Goal: Task Accomplishment & Management: Manage account settings

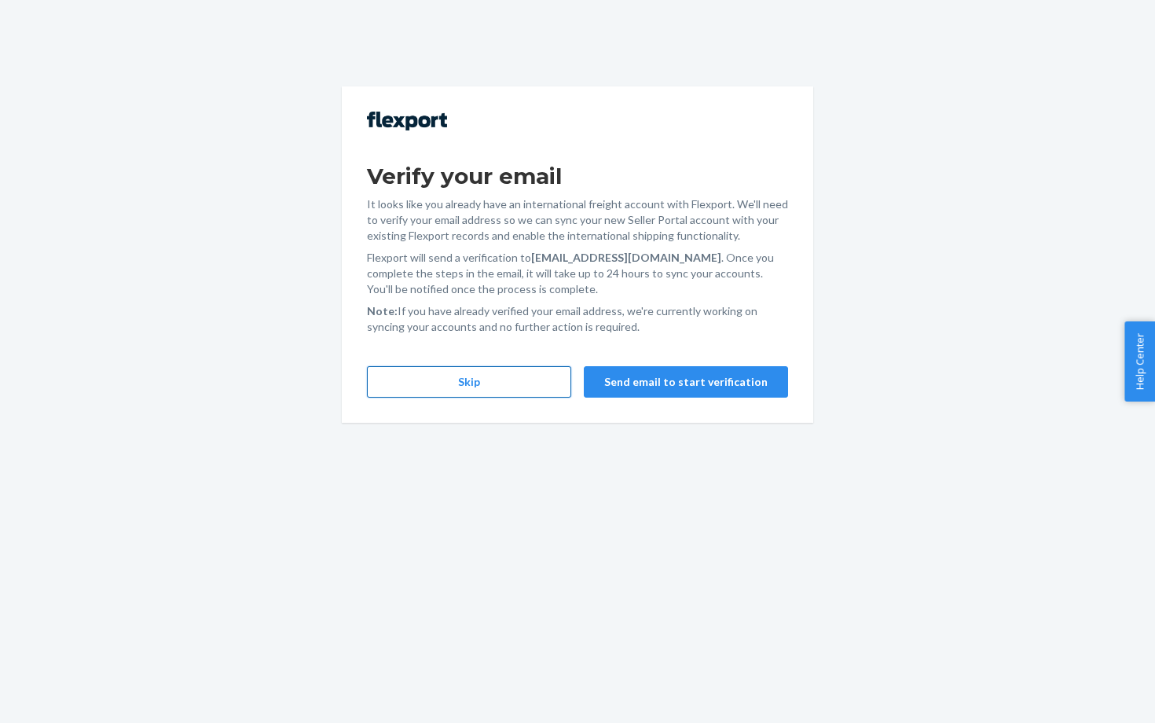
click at [445, 389] on button "Skip" at bounding box center [469, 381] width 204 height 31
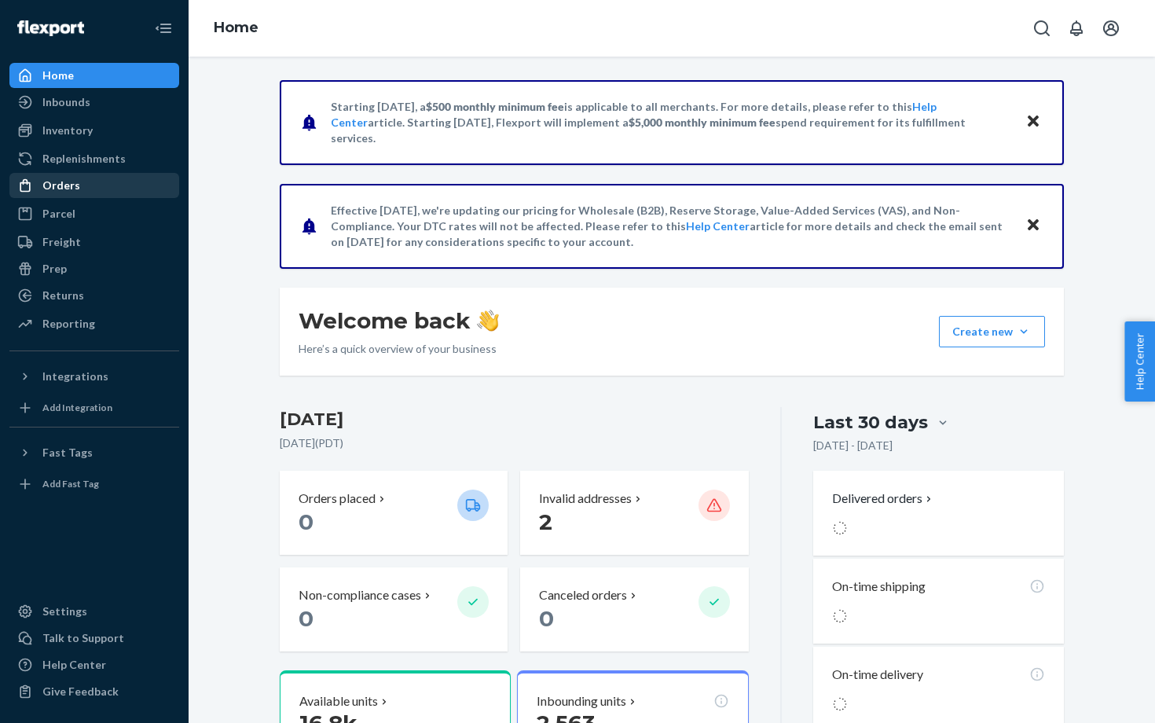
click at [93, 196] on link "Orders" at bounding box center [94, 185] width 170 height 25
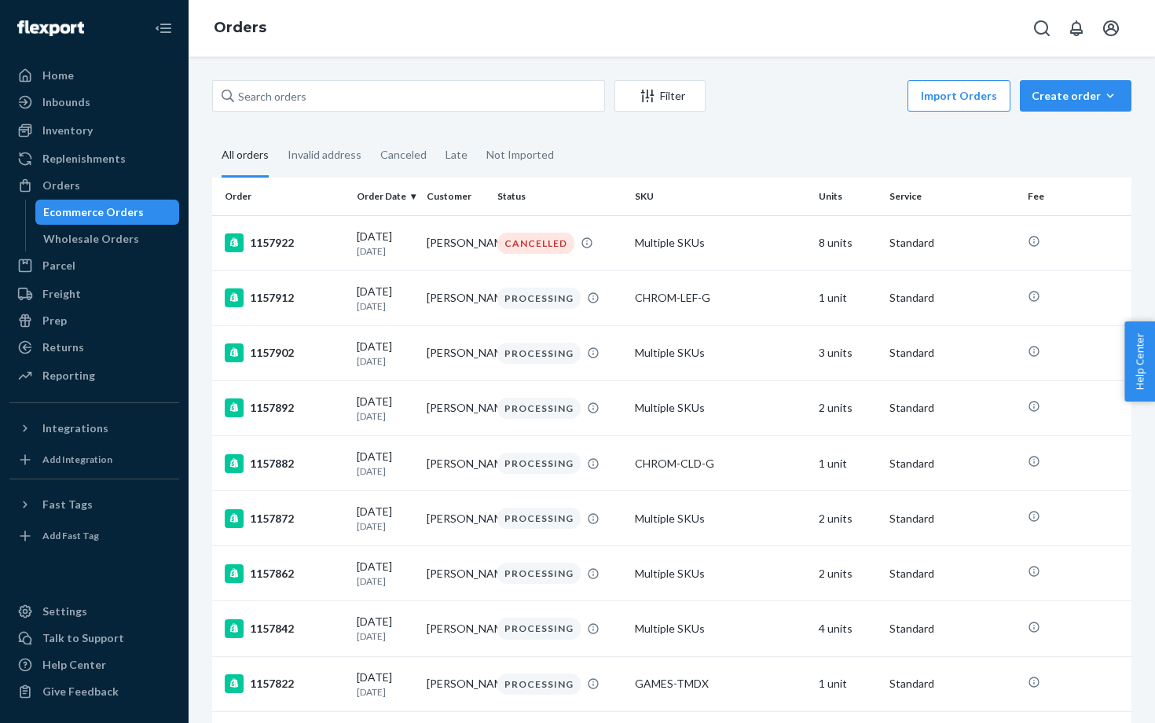
click at [292, 79] on div "Filter Import Orders Create order Ecommerce order Removal order All orders Inva…" at bounding box center [672, 390] width 967 height 666
click at [295, 90] on input "text" at bounding box center [408, 95] width 393 height 31
paste input "[PERSON_NAME]"
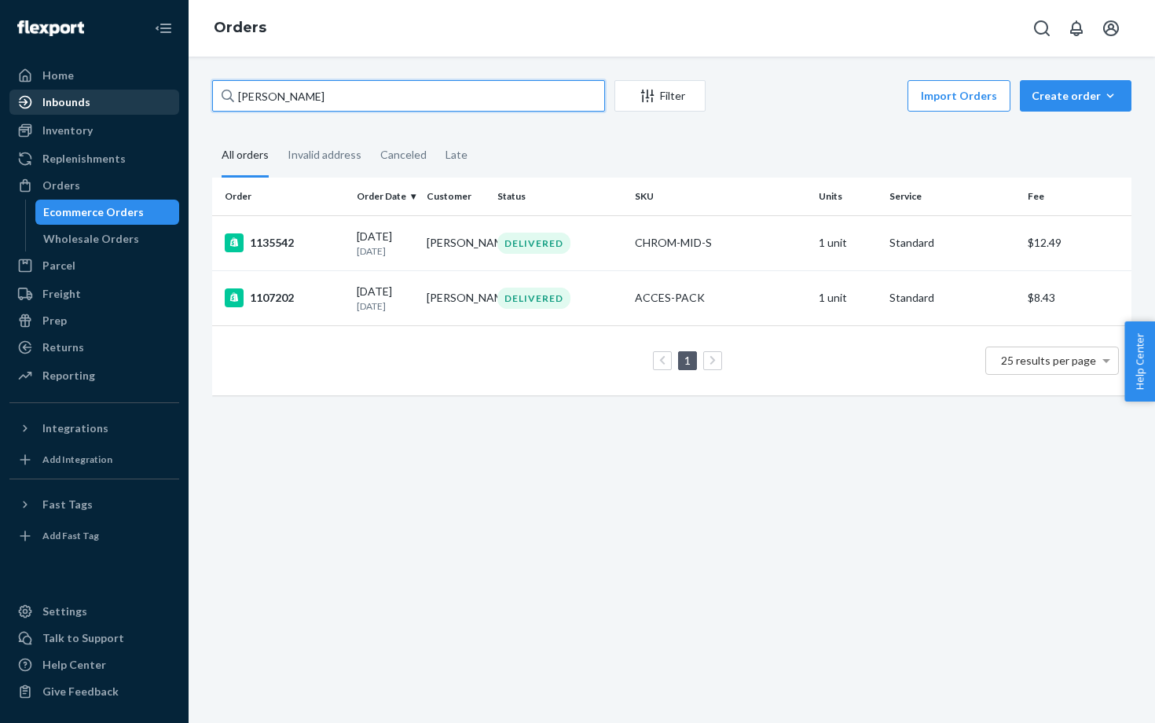
drag, startPoint x: 329, startPoint y: 90, endPoint x: 127, endPoint y: 90, distance: 202.0
click at [127, 90] on div "Home Inbounds Shipping Plans Problems Inventory Products Replenishments Orders …" at bounding box center [577, 361] width 1155 height 723
paste input "7342774616366"
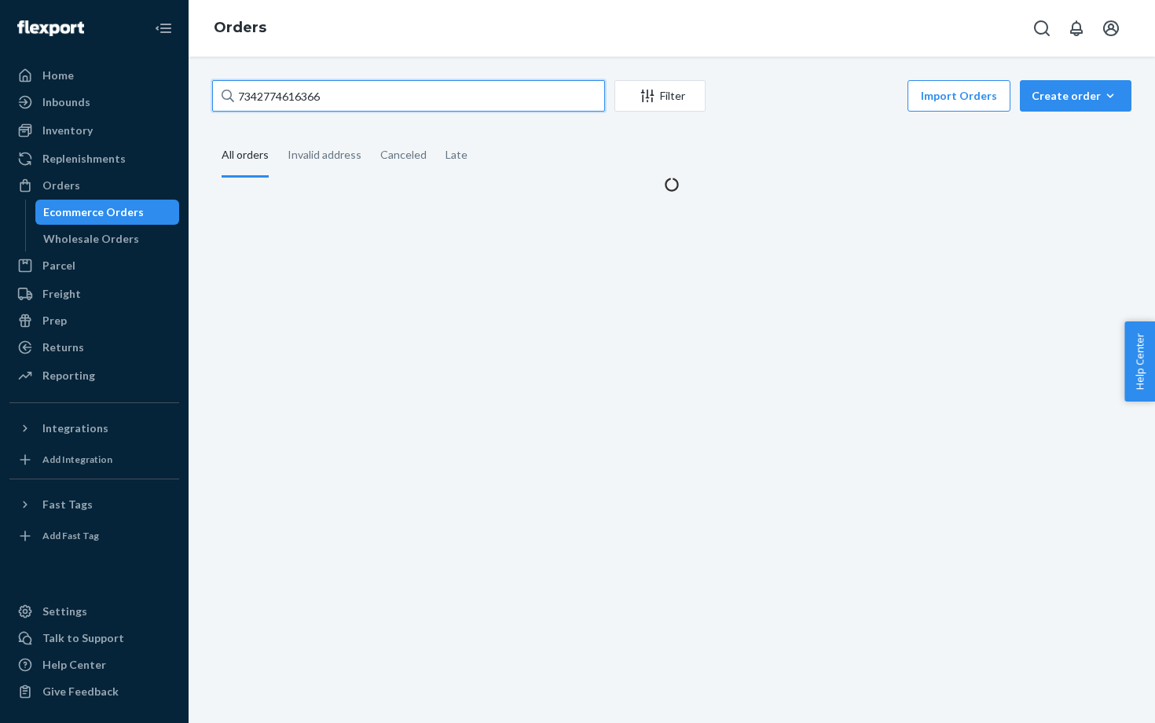
type input "7342774616366"
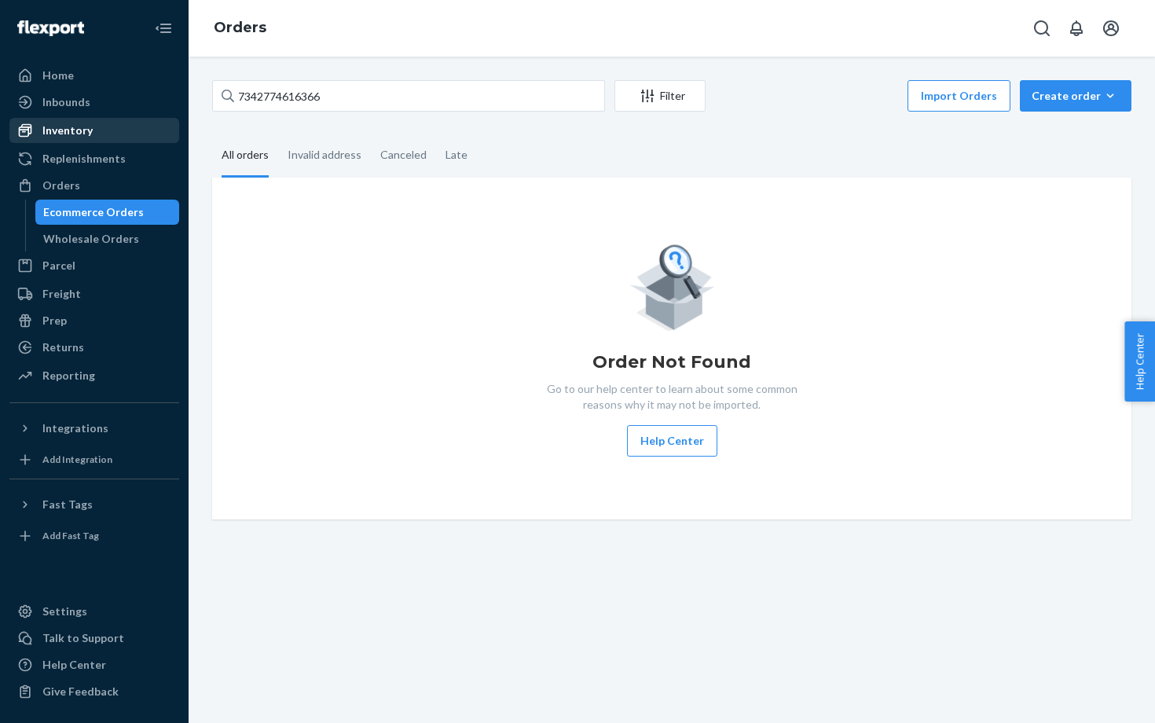
click at [101, 128] on div "Inventory" at bounding box center [94, 130] width 167 height 22
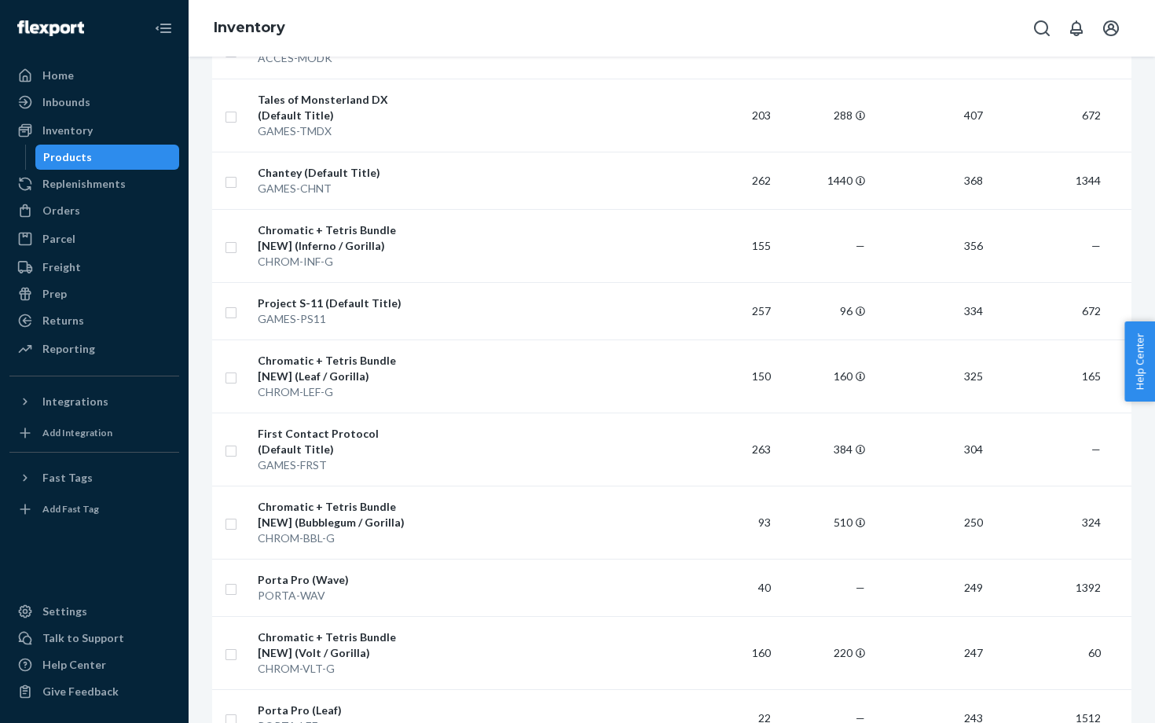
scroll to position [1192, 0]
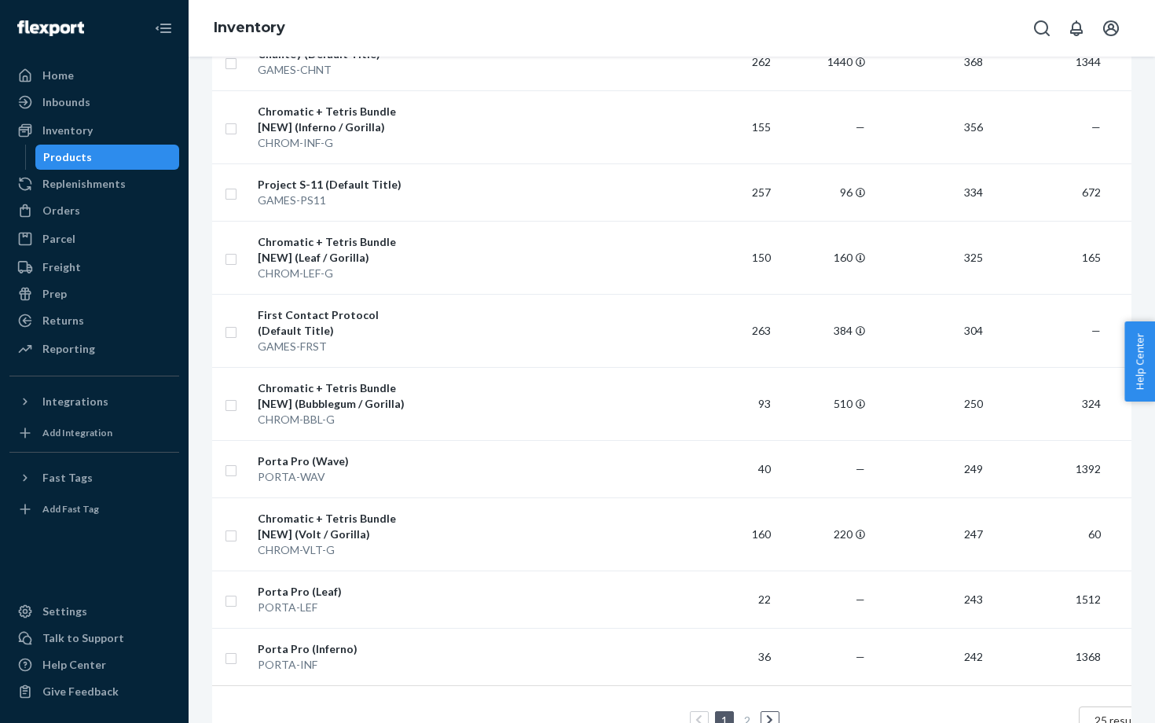
click at [767, 714] on icon at bounding box center [769, 719] width 7 height 11
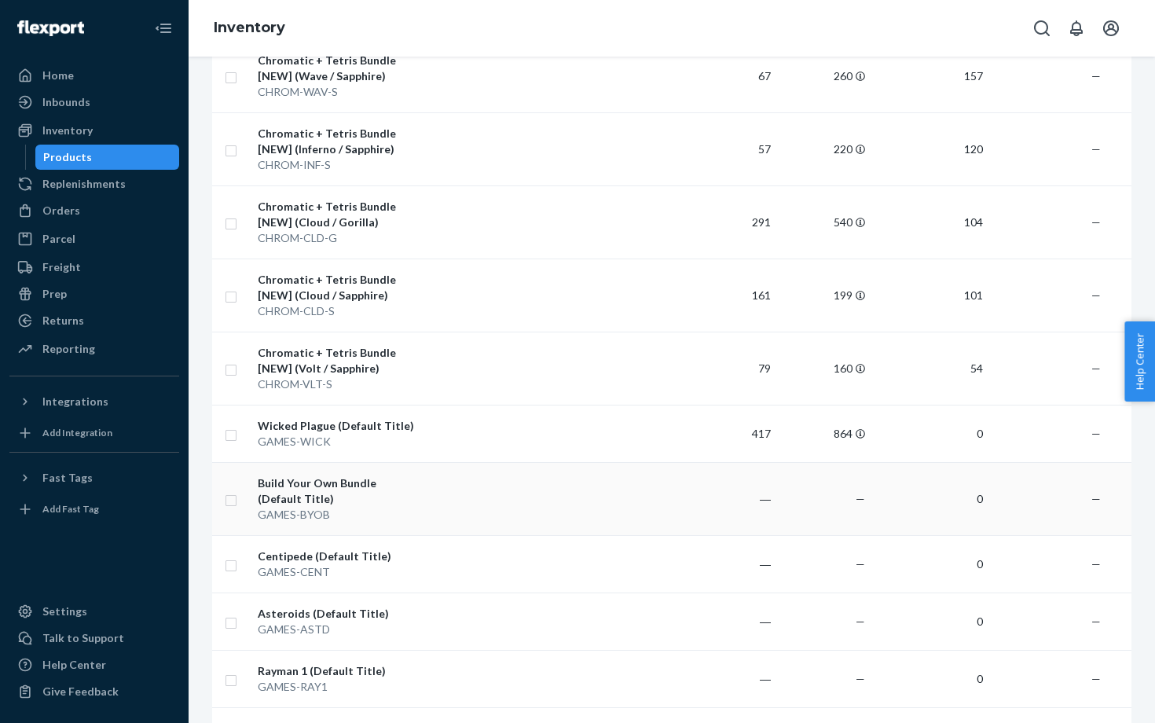
scroll to position [694, 0]
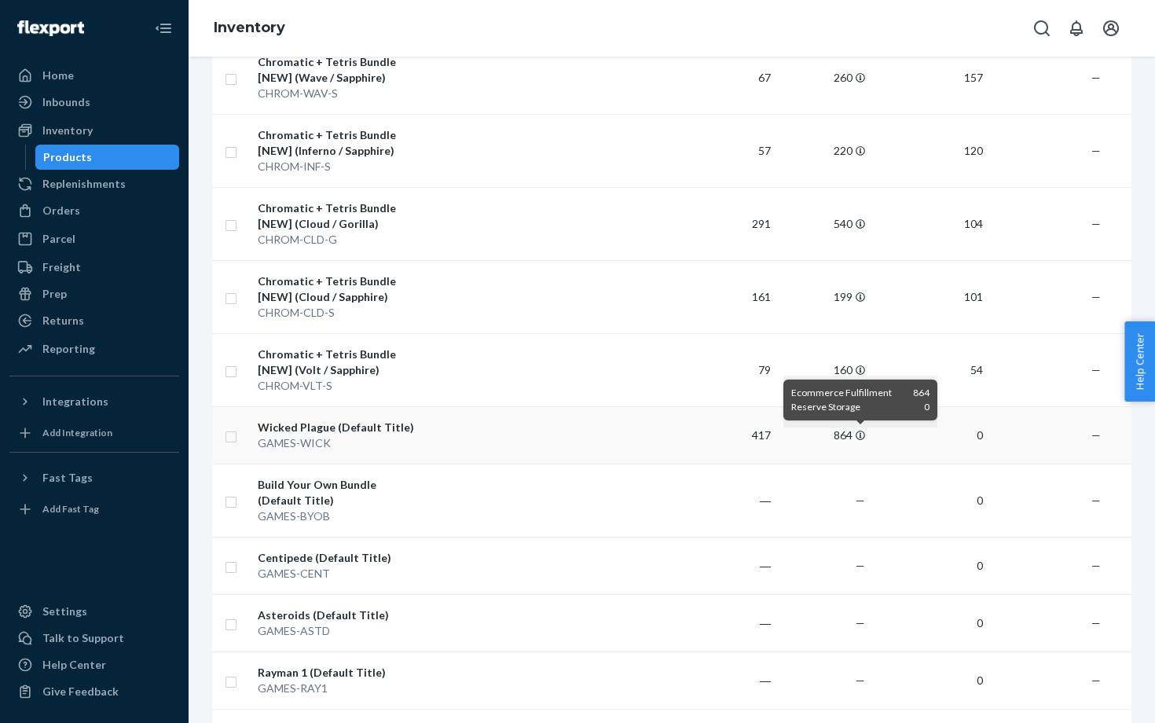
click at [857, 435] on icon at bounding box center [860, 435] width 9 height 9
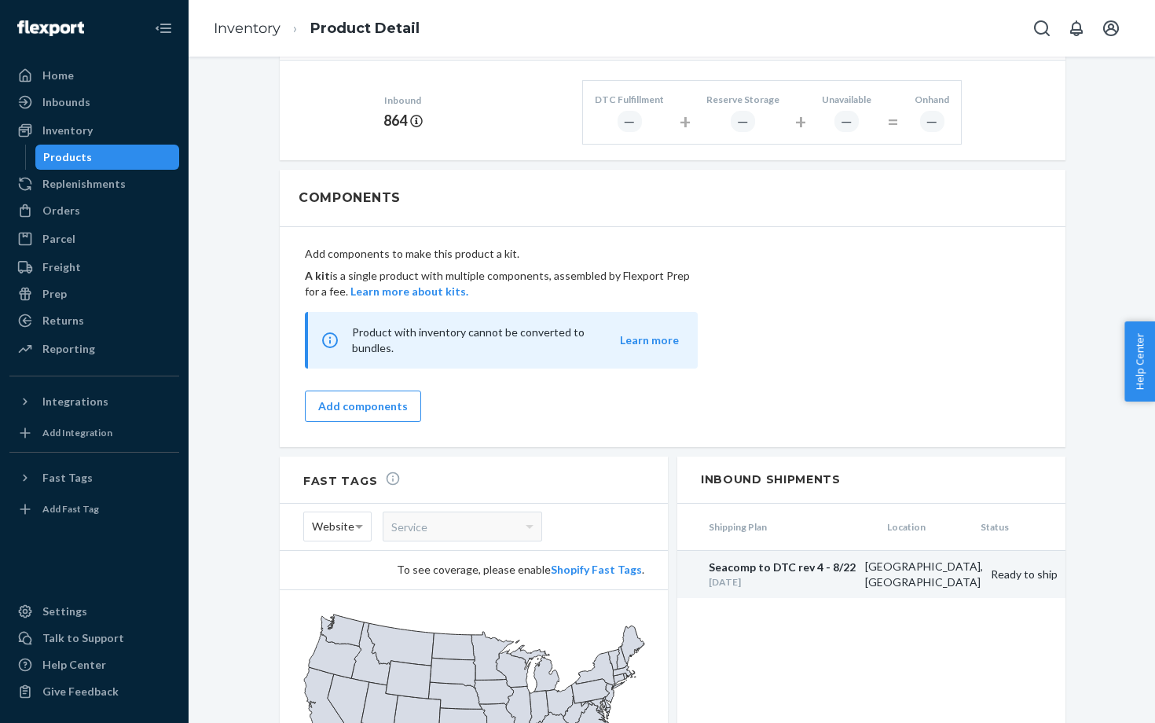
scroll to position [604, 0]
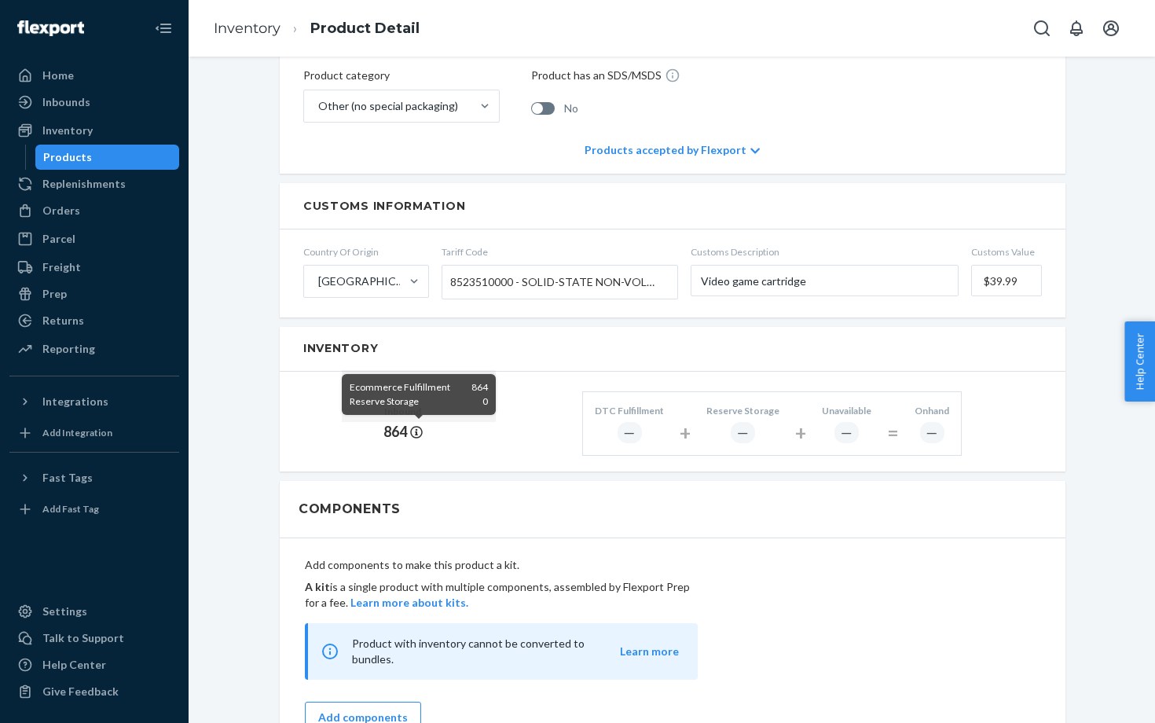
click at [419, 428] on icon at bounding box center [416, 432] width 12 height 12
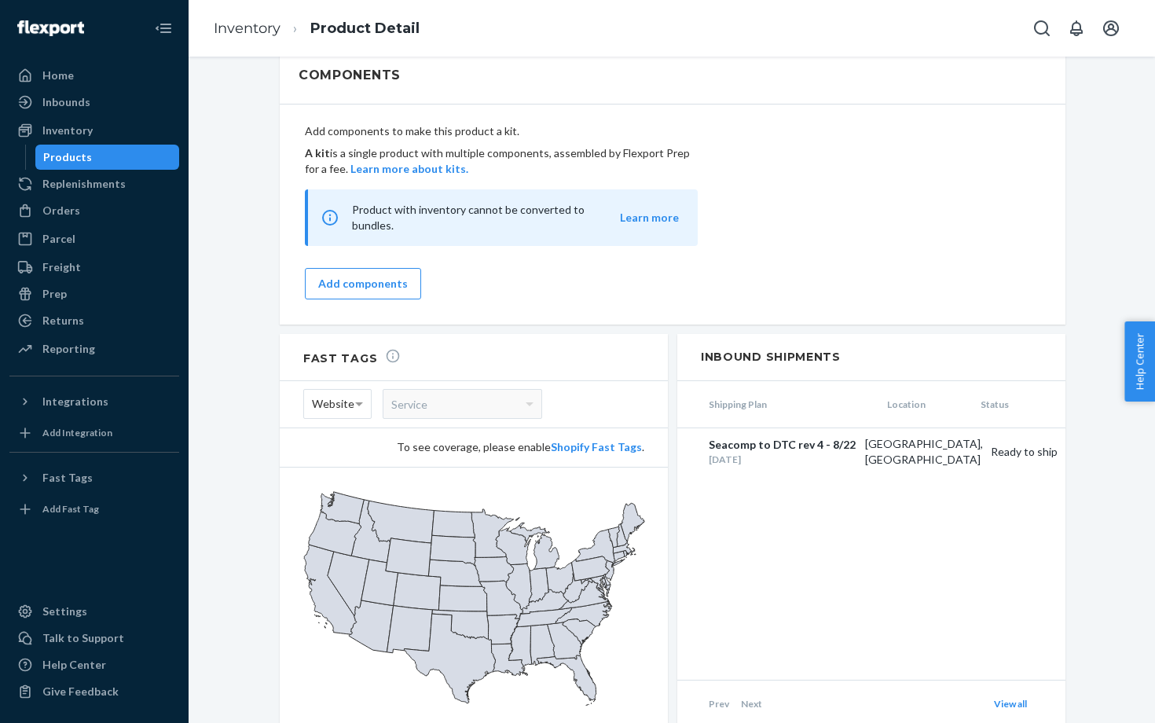
scroll to position [1074, 0]
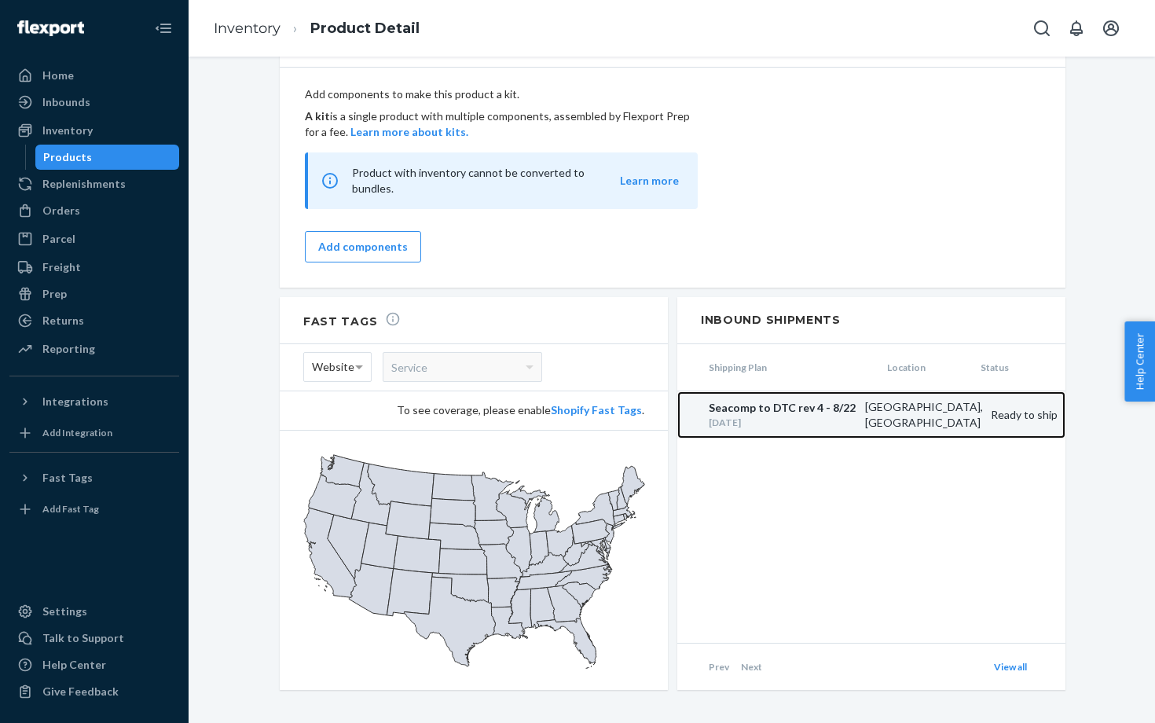
click at [819, 416] on div "[DATE]" at bounding box center [783, 422] width 149 height 13
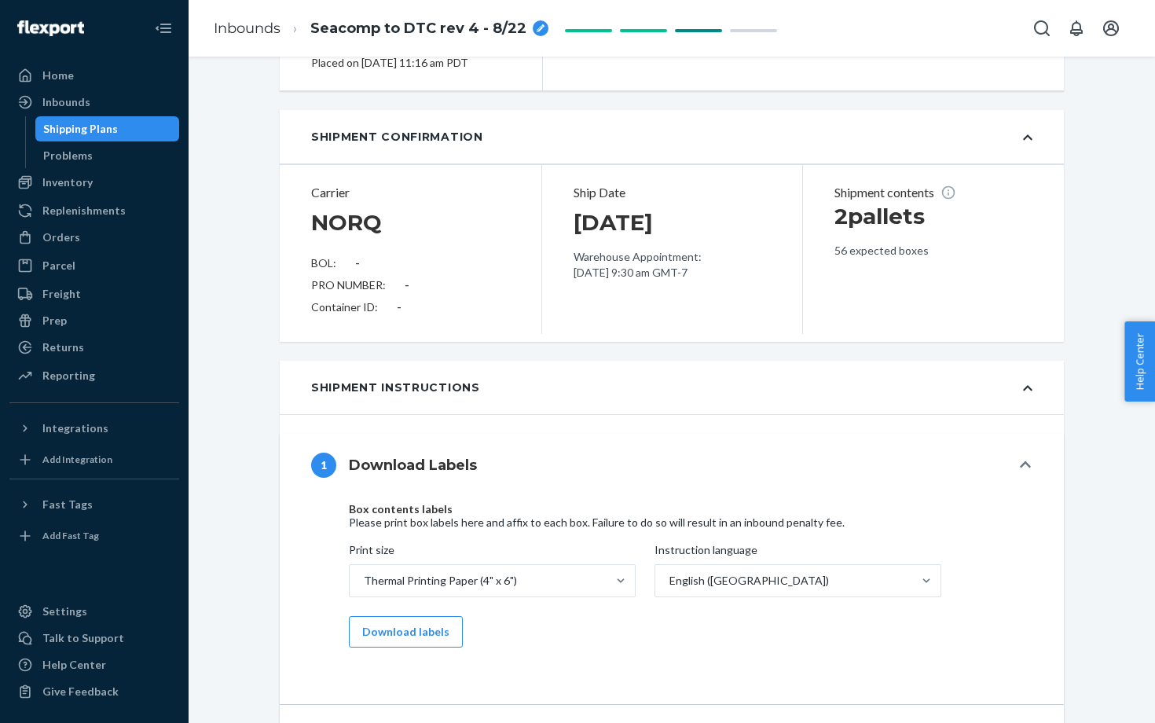
scroll to position [290, 0]
click at [64, 108] on div "Inbounds" at bounding box center [66, 102] width 48 height 16
